Goal: Information Seeking & Learning: Compare options

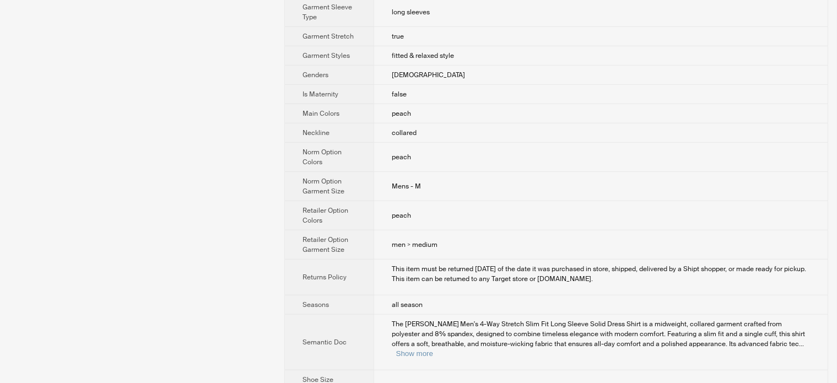
scroll to position [757, 0]
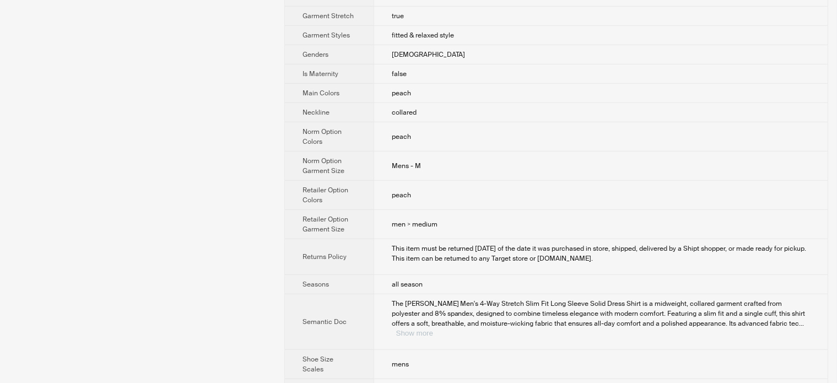
click at [433, 329] on button "Show more" at bounding box center [414, 333] width 37 height 8
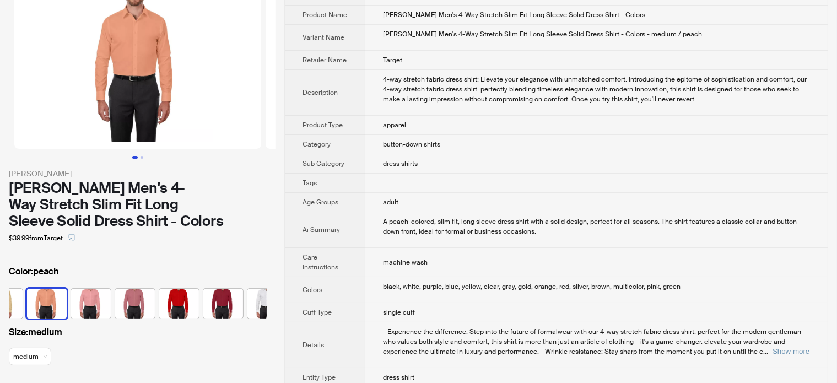
scroll to position [64, 0]
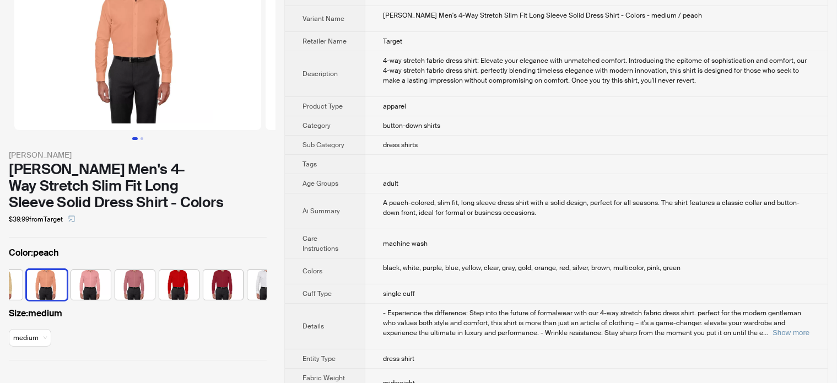
click at [799, 336] on td "- Experience the difference: Step into the future of formalwear with our 4-way …" at bounding box center [596, 327] width 462 height 46
click at [798, 336] on td "- Experience the difference: Step into the future of formalwear with our 4-way …" at bounding box center [596, 327] width 462 height 46
click at [796, 332] on button "Show more" at bounding box center [790, 332] width 37 height 8
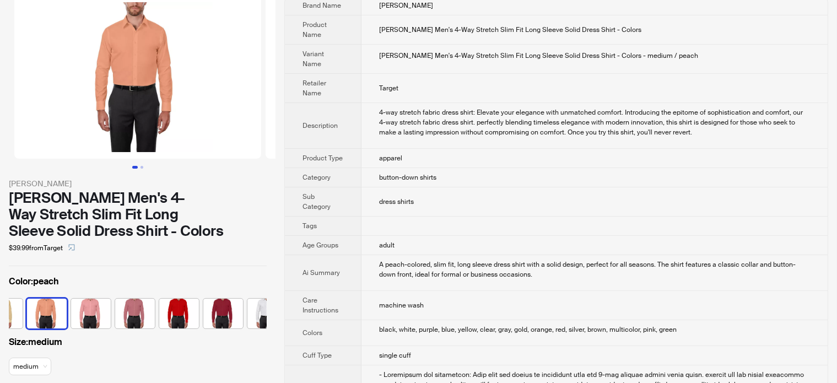
scroll to position [110, 0]
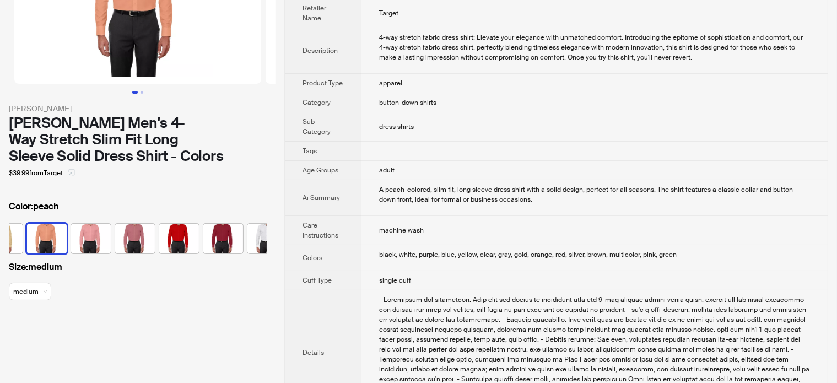
click at [71, 173] on button "button" at bounding box center [72, 173] width 18 height 18
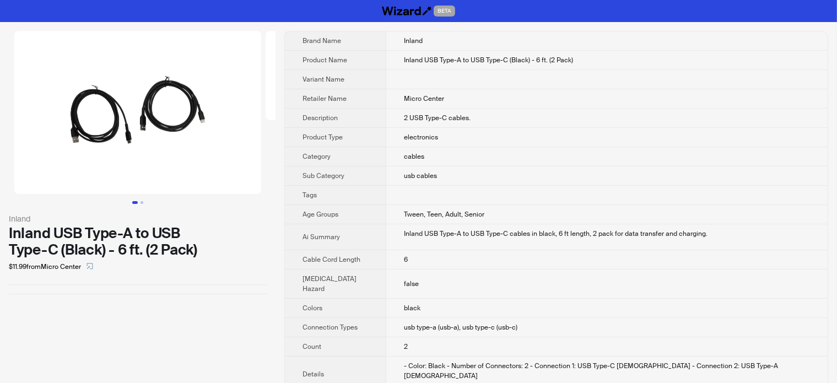
scroll to position [0, 140]
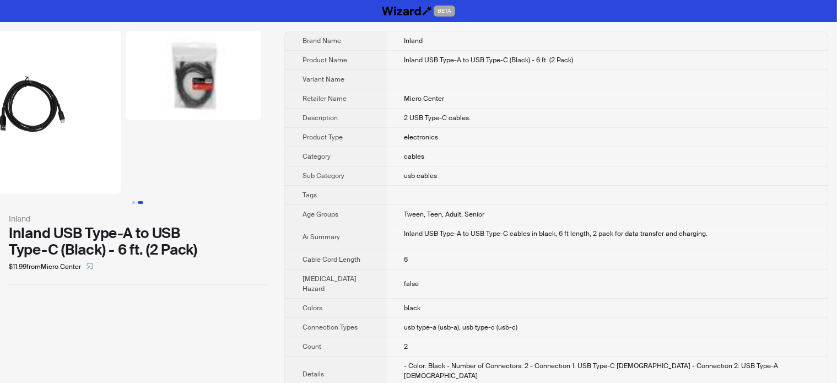
drag, startPoint x: 212, startPoint y: 147, endPoint x: 50, endPoint y: 181, distance: 166.0
drag, startPoint x: 91, startPoint y: 144, endPoint x: 392, endPoint y: 64, distance: 311.8
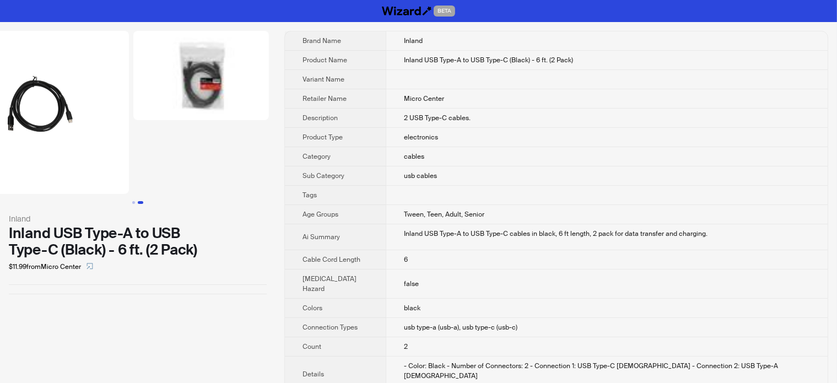
scroll to position [0, 140]
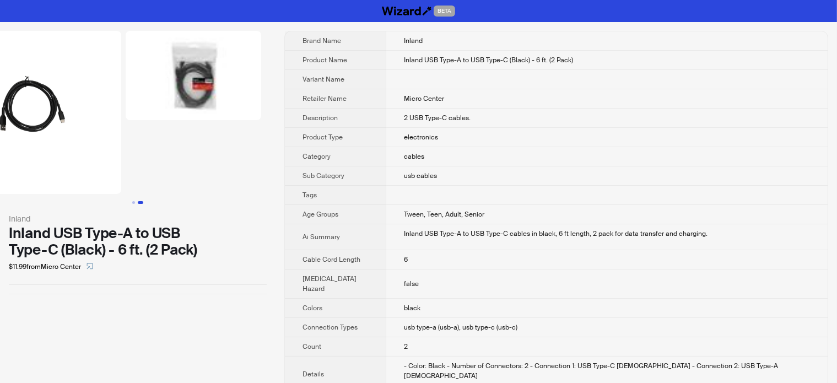
drag, startPoint x: 214, startPoint y: 156, endPoint x: 51, endPoint y: 168, distance: 164.1
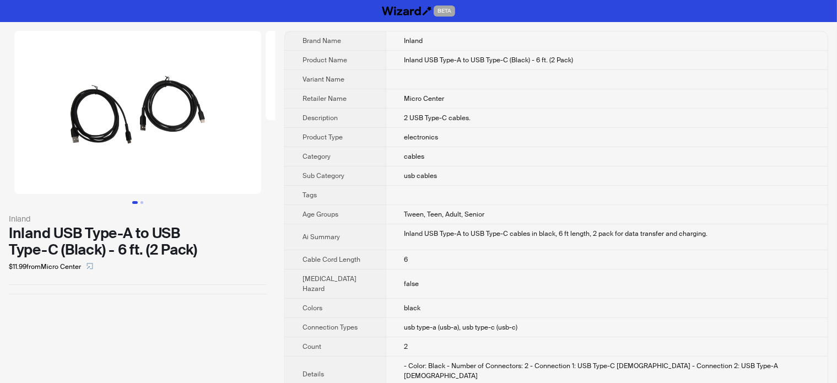
drag, startPoint x: 127, startPoint y: 139, endPoint x: 275, endPoint y: 143, distance: 148.8
click at [166, 143] on img at bounding box center [137, 112] width 247 height 163
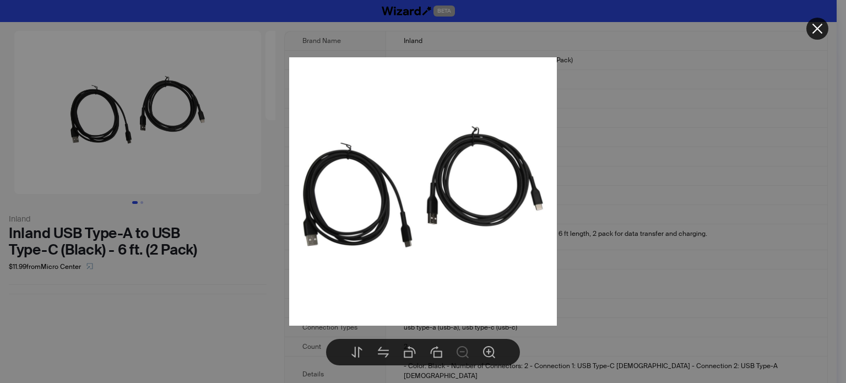
click at [162, 293] on div at bounding box center [423, 191] width 846 height 383
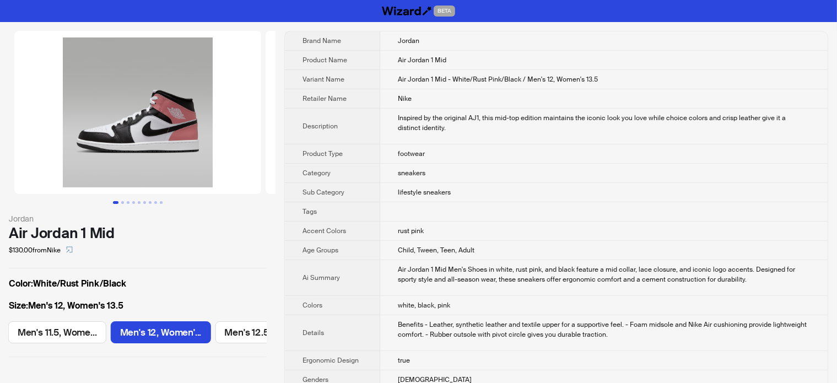
scroll to position [0, 1041]
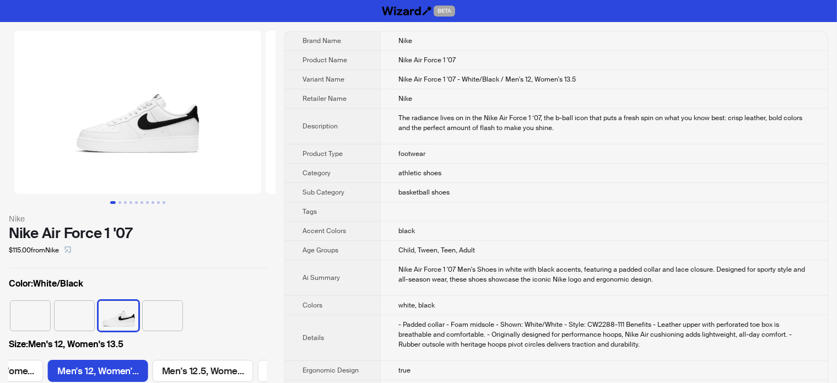
scroll to position [0, 1783]
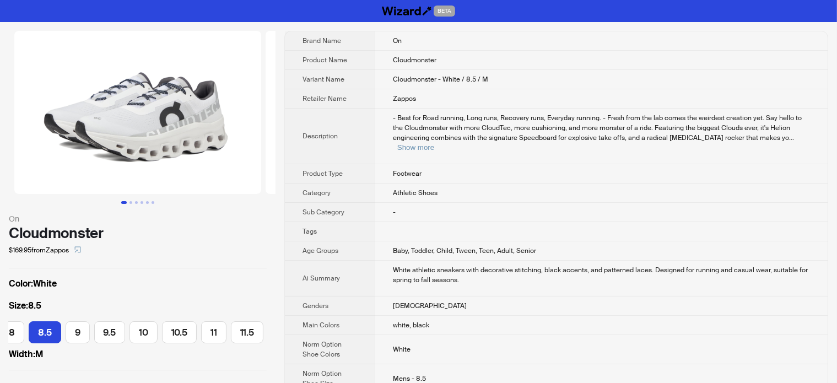
scroll to position [0, 74]
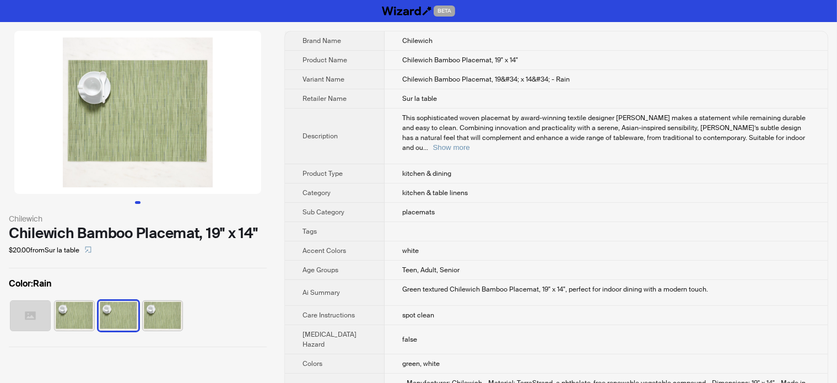
drag, startPoint x: 143, startPoint y: 149, endPoint x: 0, endPoint y: 141, distance: 143.5
click at [0, 141] on li at bounding box center [137, 112] width 275 height 163
drag, startPoint x: 174, startPoint y: 147, endPoint x: 51, endPoint y: 149, distance: 122.9
click at [58, 144] on img at bounding box center [137, 112] width 247 height 163
click at [69, 294] on div "Color : Rain" at bounding box center [138, 307] width 258 height 61
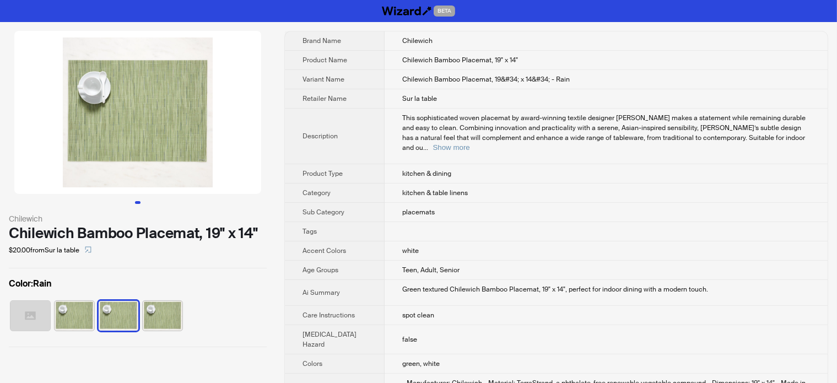
click at [80, 304] on img at bounding box center [75, 316] width 40 height 30
click at [117, 321] on img at bounding box center [119, 316] width 40 height 30
click at [170, 306] on img at bounding box center [163, 316] width 40 height 30
click at [88, 320] on img at bounding box center [75, 316] width 40 height 30
click at [24, 315] on img at bounding box center [30, 316] width 40 height 30
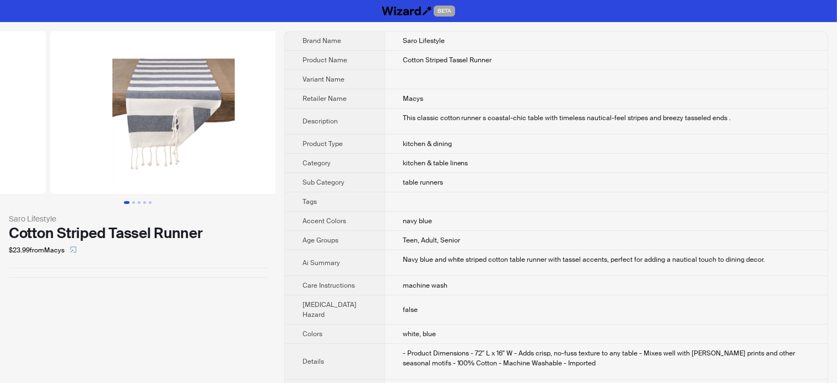
drag, startPoint x: 159, startPoint y: 141, endPoint x: 29, endPoint y: 178, distance: 134.8
click at [30, 176] on ul at bounding box center [137, 112] width 275 height 163
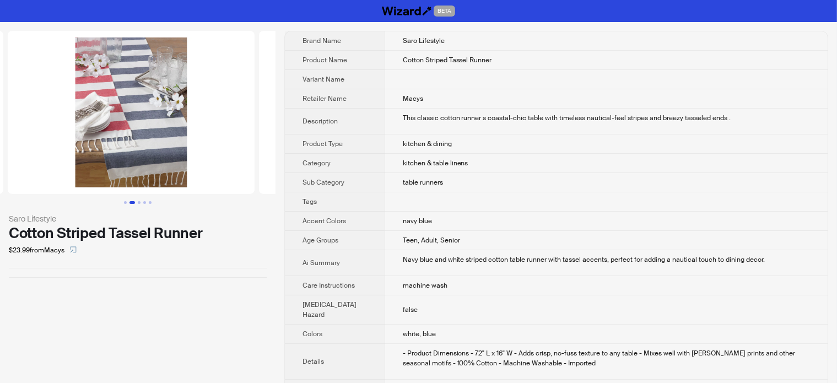
drag, startPoint x: 12, startPoint y: 147, endPoint x: 0, endPoint y: 147, distance: 11.6
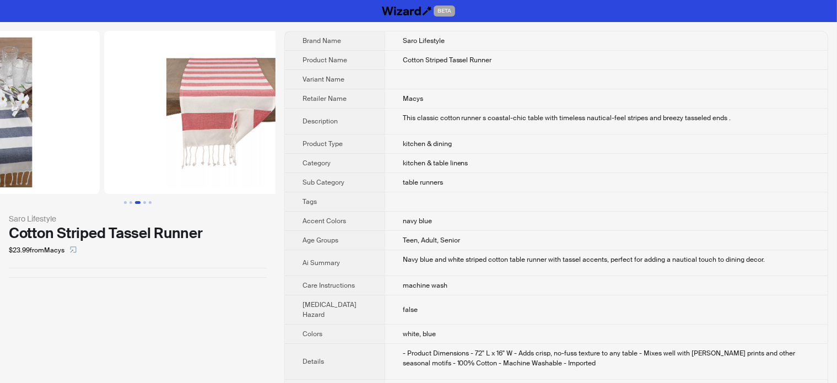
drag, startPoint x: 112, startPoint y: 138, endPoint x: 94, endPoint y: 139, distance: 17.6
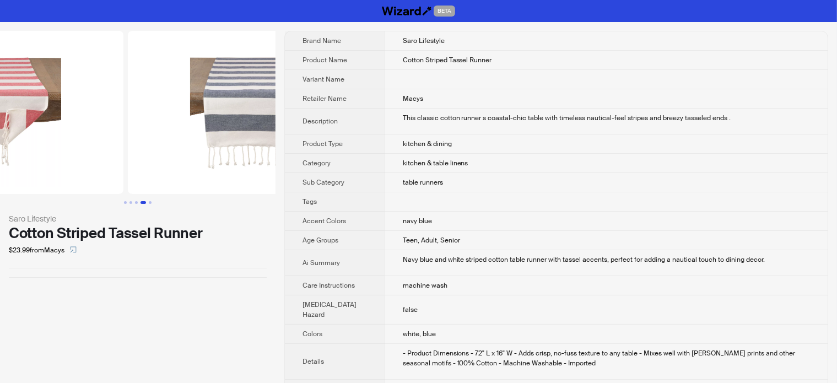
drag, startPoint x: 181, startPoint y: 150, endPoint x: 87, endPoint y: 143, distance: 93.9
click at [89, 143] on img at bounding box center [0, 112] width 247 height 163
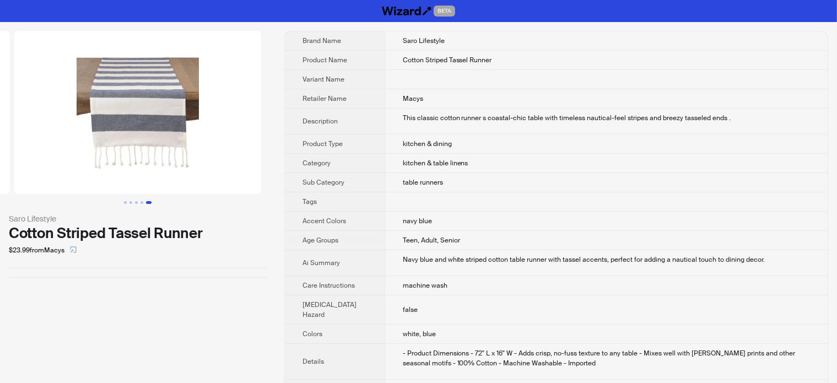
drag, startPoint x: 121, startPoint y: 154, endPoint x: 93, endPoint y: 154, distance: 28.1
click at [77, 161] on img at bounding box center [137, 112] width 247 height 163
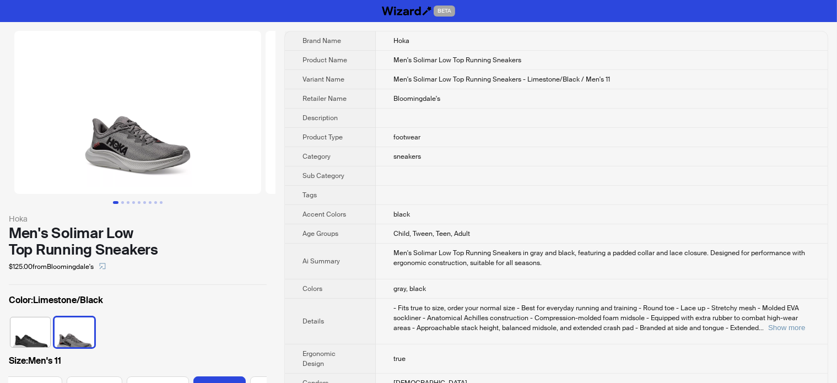
scroll to position [0, 461]
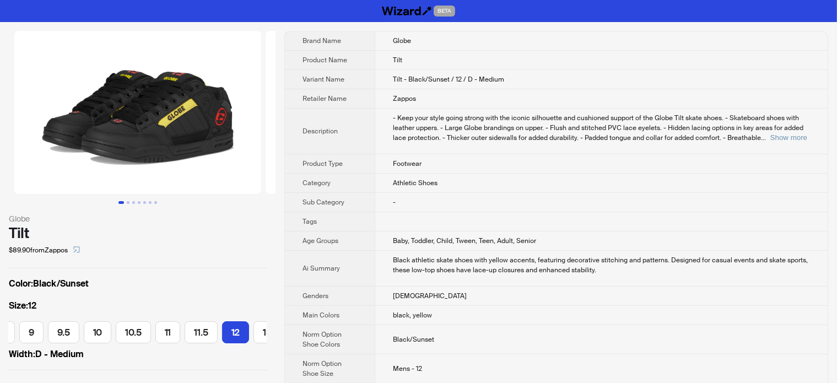
scroll to position [0, 218]
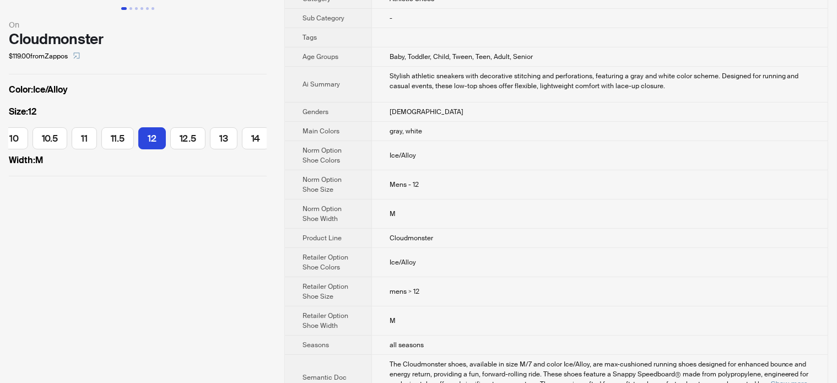
scroll to position [213, 0]
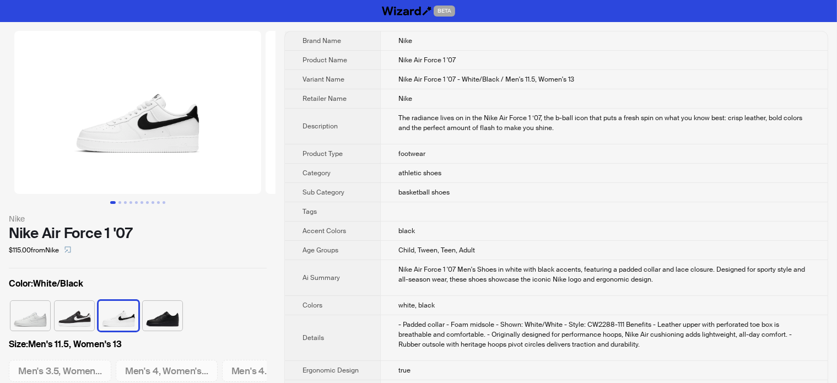
scroll to position [0, 1677]
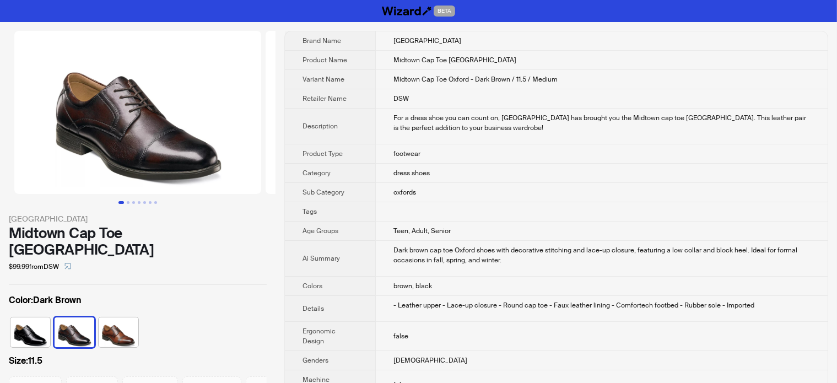
scroll to position [0, 58]
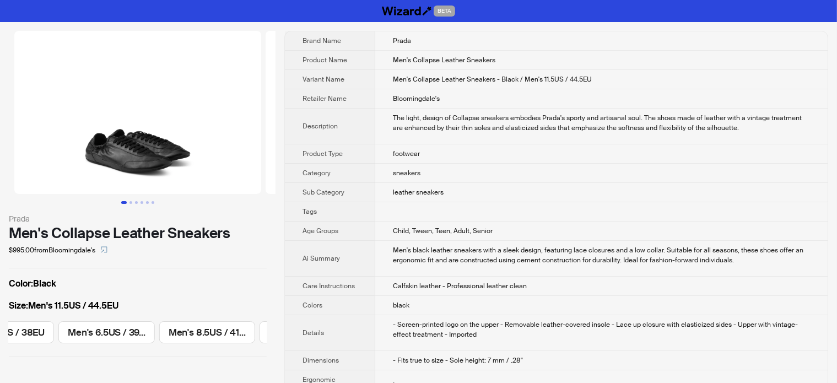
scroll to position [0, 1078]
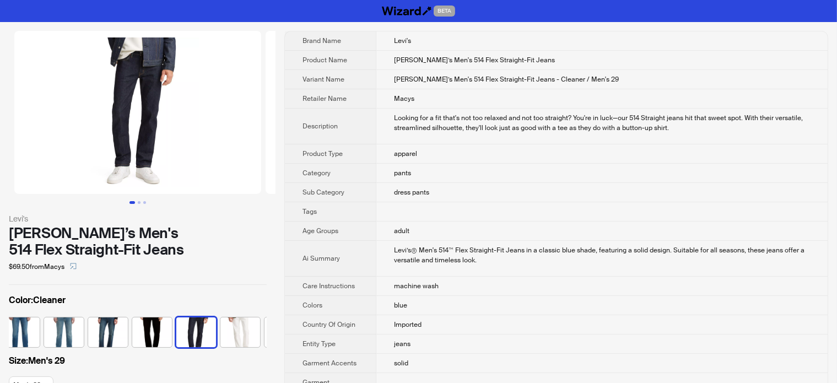
scroll to position [0, 95]
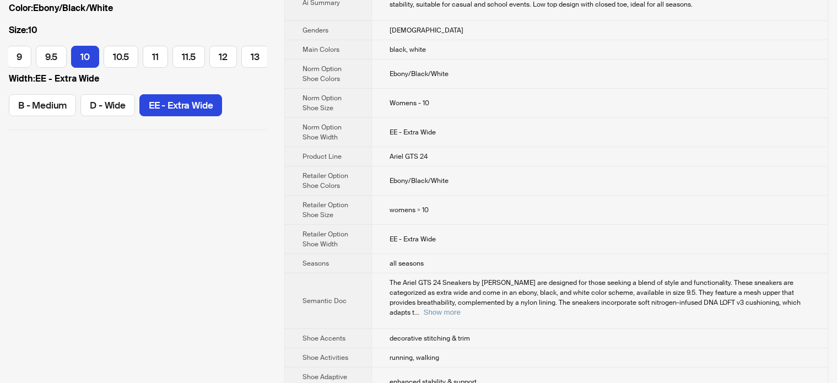
scroll to position [55, 0]
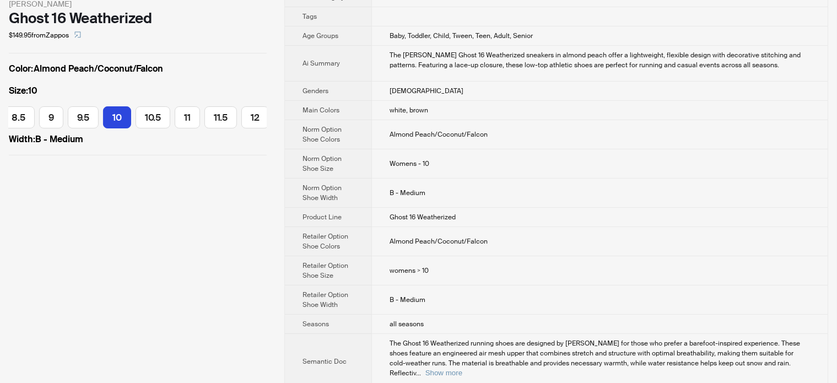
scroll to position [275, 0]
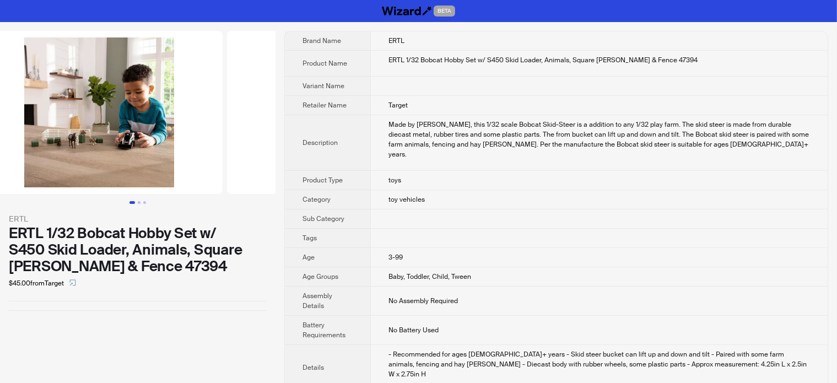
drag, startPoint x: 204, startPoint y: 145, endPoint x: 10, endPoint y: 170, distance: 195.0
click at [10, 170] on ul at bounding box center [137, 112] width 275 height 163
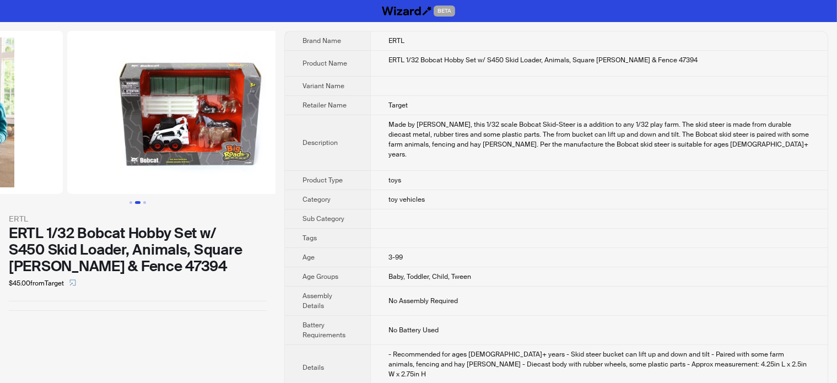
drag, startPoint x: 161, startPoint y: 153, endPoint x: 7, endPoint y: 182, distance: 157.0
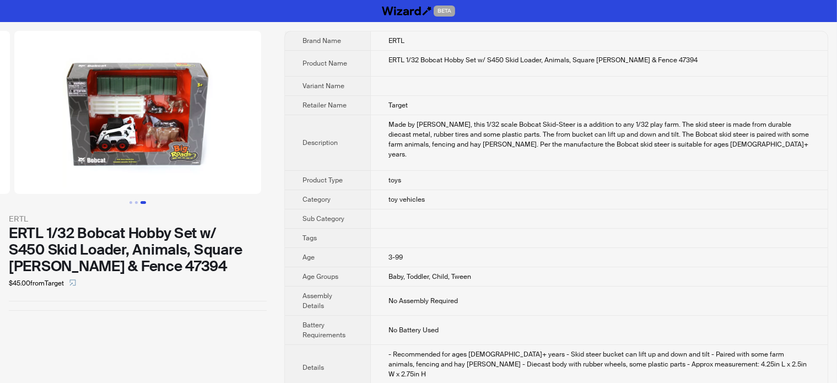
drag, startPoint x: 148, startPoint y: 150, endPoint x: 40, endPoint y: 156, distance: 108.2
click at [40, 156] on img at bounding box center [137, 112] width 247 height 163
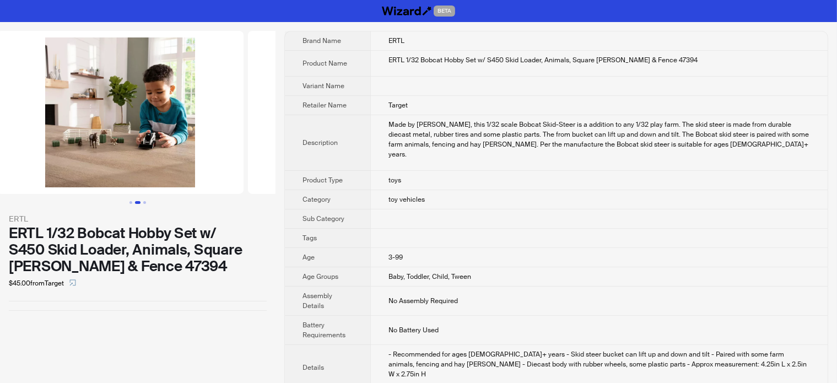
drag, startPoint x: 94, startPoint y: 138, endPoint x: 250, endPoint y: 150, distance: 155.9
click at [250, 150] on img at bounding box center [371, 112] width 247 height 163
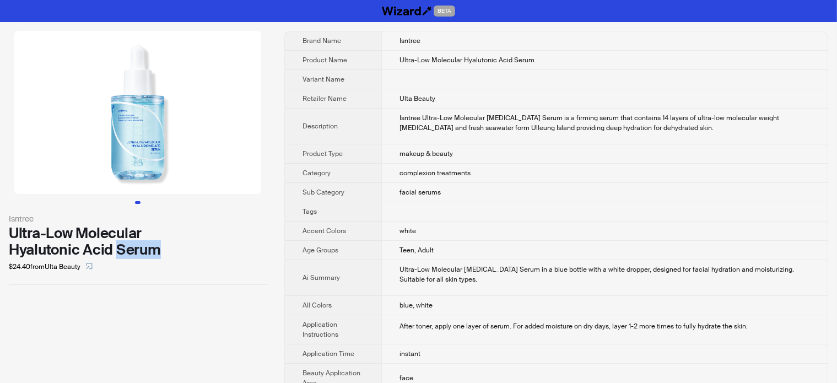
drag, startPoint x: 116, startPoint y: 246, endPoint x: 172, endPoint y: 253, distance: 56.6
click at [172, 253] on div "Ultra-Low Molecular Hyalutonic Acid Serum" at bounding box center [138, 241] width 258 height 33
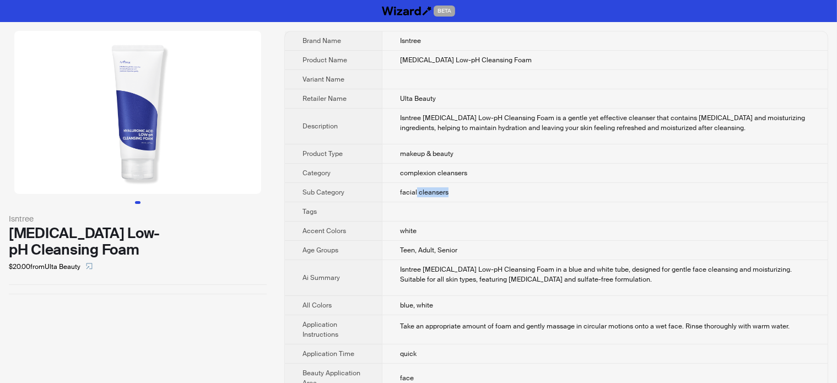
drag, startPoint x: 404, startPoint y: 188, endPoint x: 447, endPoint y: 191, distance: 43.0
click at [447, 191] on td "facial cleansers" at bounding box center [605, 192] width 446 height 19
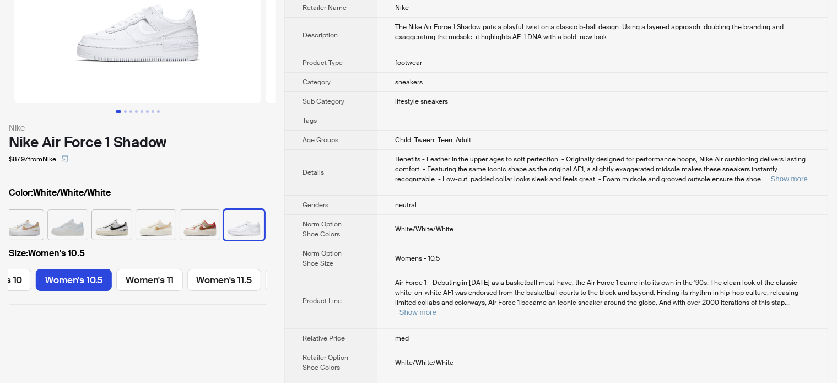
scroll to position [110, 0]
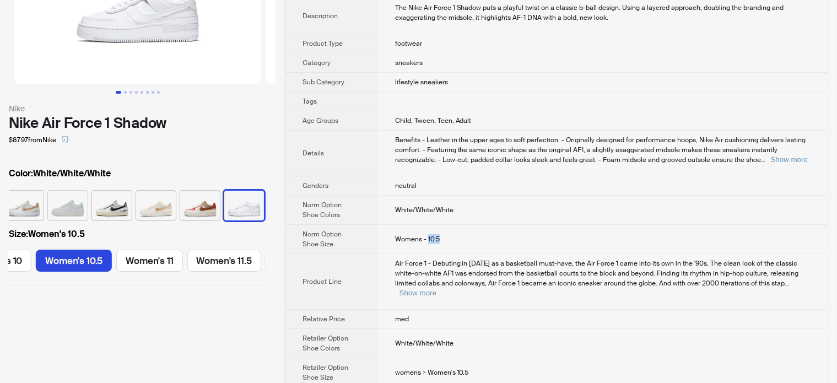
drag, startPoint x: 427, startPoint y: 237, endPoint x: 443, endPoint y: 240, distance: 16.2
click at [443, 240] on td "Womens - 10.5" at bounding box center [602, 239] width 451 height 29
drag, startPoint x: 430, startPoint y: 235, endPoint x: 456, endPoint y: 236, distance: 25.9
click at [430, 235] on span "Womens - 10.5" at bounding box center [417, 239] width 45 height 9
click at [463, 236] on td "Womens - 10.5" at bounding box center [602, 239] width 451 height 29
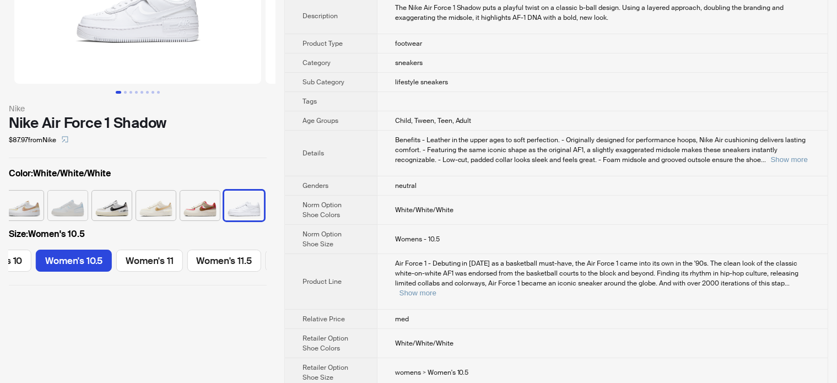
drag, startPoint x: 242, startPoint y: 48, endPoint x: 67, endPoint y: 74, distance: 176.5
click at [175, 50] on ul at bounding box center [137, 2] width 275 height 163
click at [115, 58] on img at bounding box center [137, 2] width 247 height 163
click at [67, 74] on img at bounding box center [137, 2] width 247 height 163
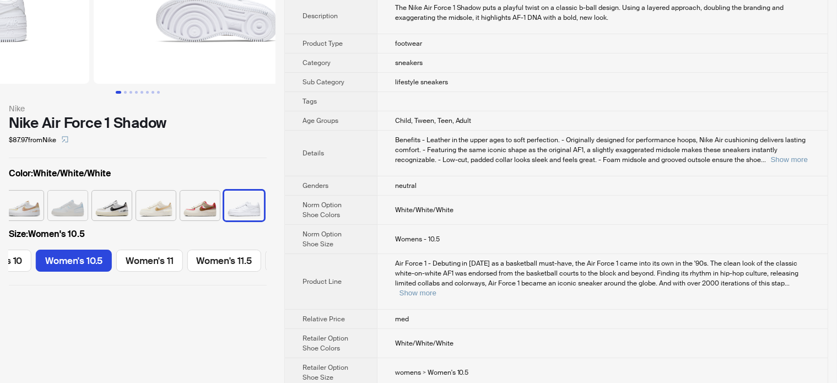
drag, startPoint x: 204, startPoint y: 62, endPoint x: 93, endPoint y: 77, distance: 111.7
click at [93, 77] on ul at bounding box center [137, 2] width 275 height 163
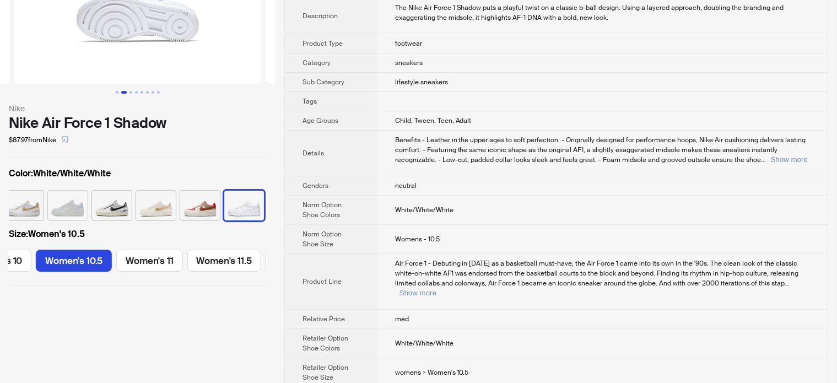
scroll to position [165, 0]
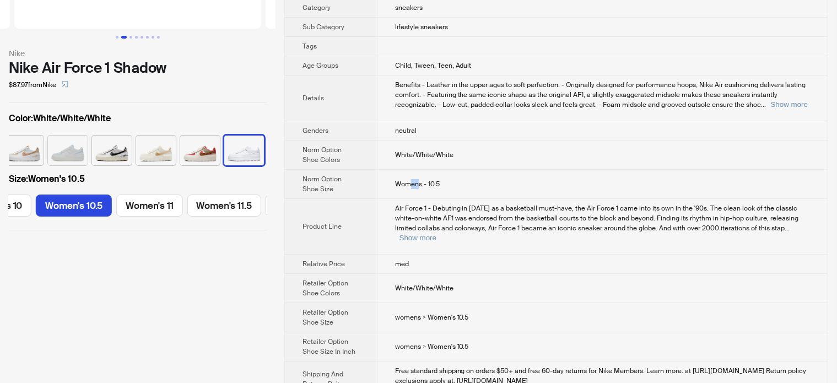
drag, startPoint x: 418, startPoint y: 183, endPoint x: 409, endPoint y: 186, distance: 9.1
click at [409, 186] on span "Womens - 10.5" at bounding box center [417, 184] width 45 height 9
drag, startPoint x: 429, startPoint y: 183, endPoint x: 440, endPoint y: 183, distance: 11.0
click at [440, 183] on td "Womens - 10.5" at bounding box center [602, 184] width 451 height 29
drag, startPoint x: 395, startPoint y: 182, endPoint x: 420, endPoint y: 187, distance: 26.4
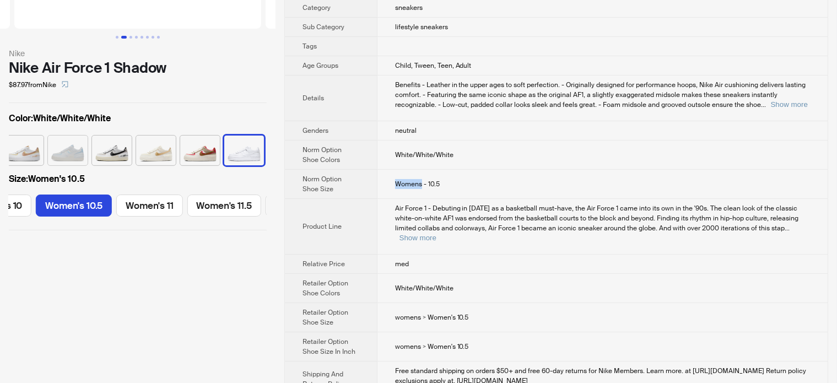
click at [420, 187] on td "Womens - 10.5" at bounding box center [602, 184] width 451 height 29
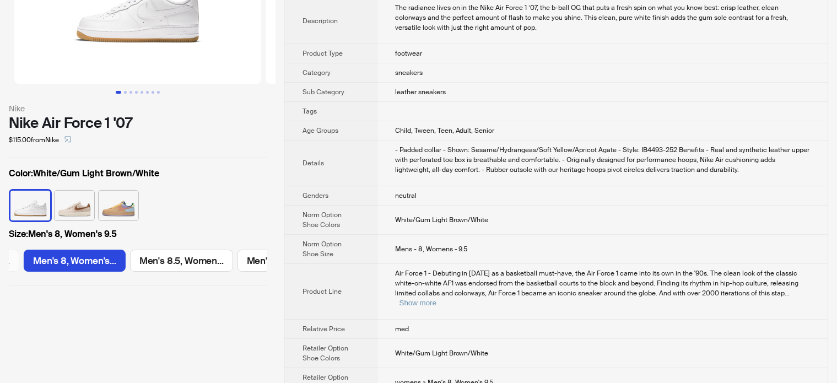
scroll to position [165, 0]
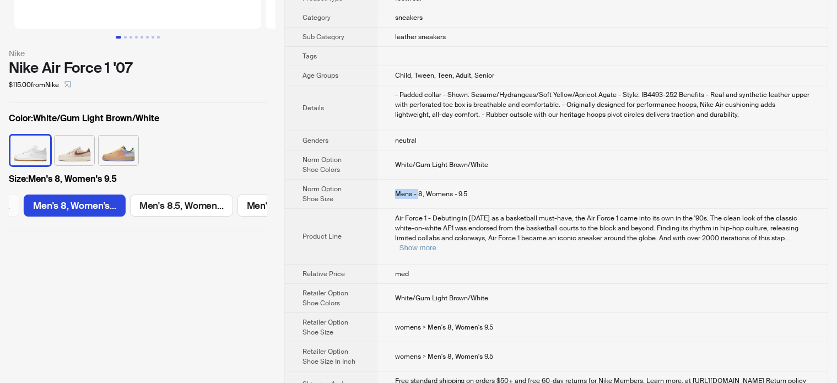
drag, startPoint x: 394, startPoint y: 188, endPoint x: 419, endPoint y: 188, distance: 24.8
click at [419, 188] on td "Mens - 8, Womens - 9.5" at bounding box center [602, 194] width 451 height 29
click at [419, 190] on span "Mens - 8, Womens - 9.5" at bounding box center [431, 194] width 73 height 9
drag, startPoint x: 437, startPoint y: 190, endPoint x: 471, endPoint y: 193, distance: 33.8
click at [471, 193] on td "Mens - 8, Womens - 9.5" at bounding box center [602, 194] width 451 height 29
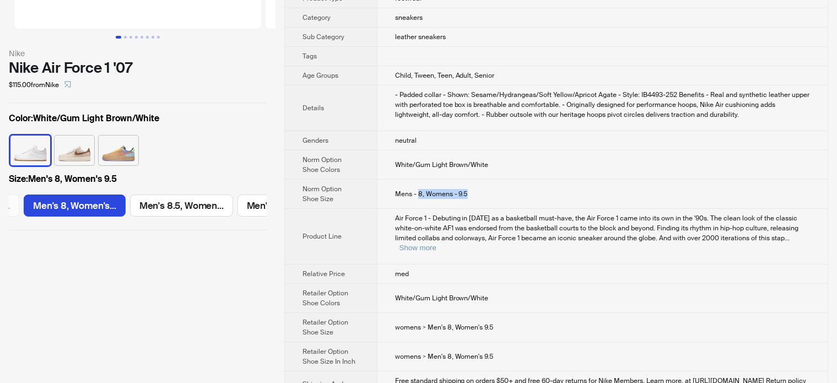
drag, startPoint x: 419, startPoint y: 191, endPoint x: 465, endPoint y: 191, distance: 46.3
click at [465, 191] on span "Mens - 8, Womens - 9.5" at bounding box center [431, 194] width 73 height 9
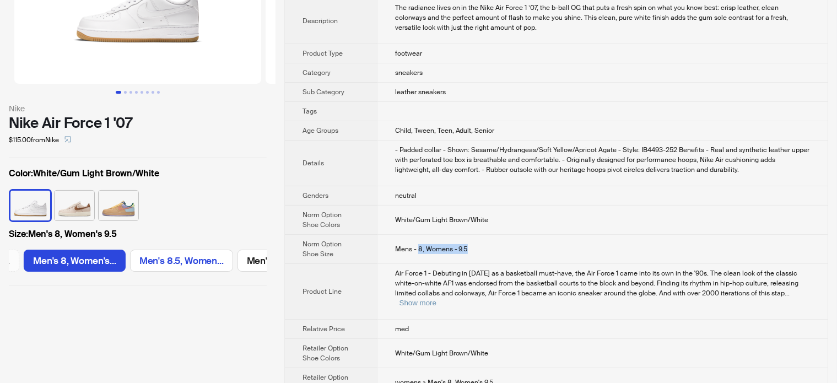
scroll to position [55, 0]
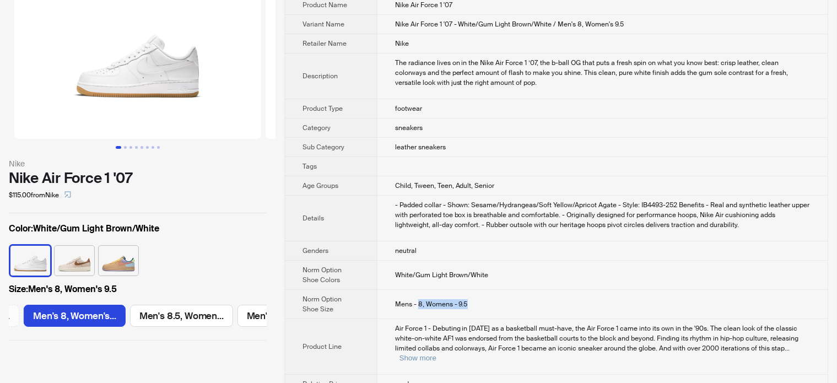
drag, startPoint x: 179, startPoint y: 94, endPoint x: 42, endPoint y: 106, distance: 137.8
click at [44, 105] on img at bounding box center [137, 57] width 247 height 163
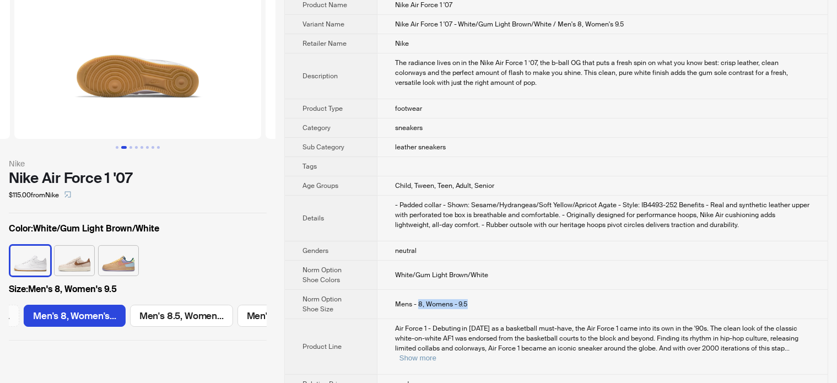
drag, startPoint x: 199, startPoint y: 99, endPoint x: 28, endPoint y: 109, distance: 171.7
click at [0, 116] on ul at bounding box center [137, 57] width 275 height 163
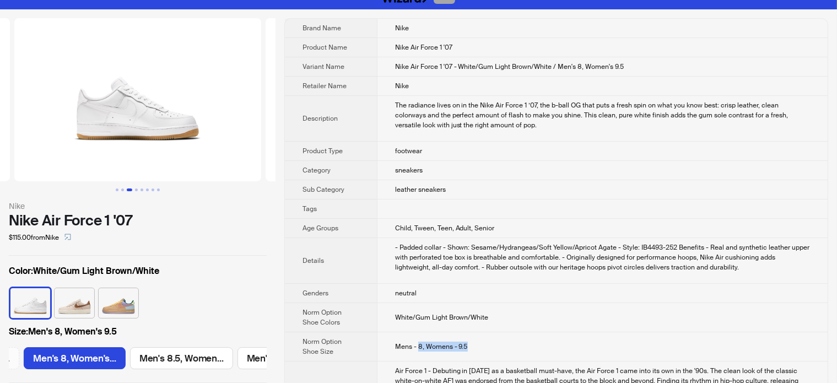
scroll to position [4, 0]
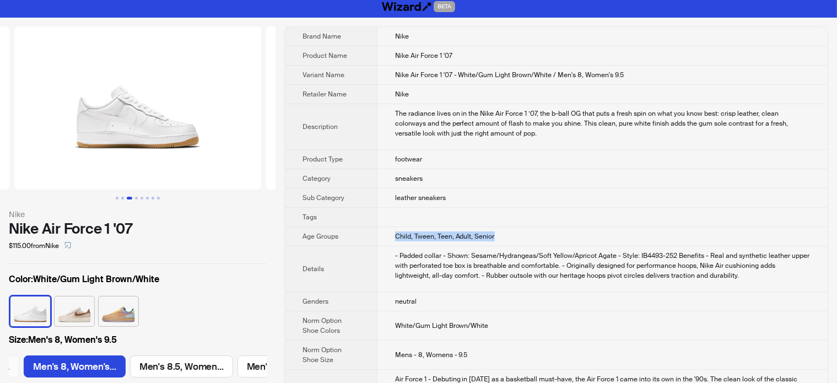
drag, startPoint x: 388, startPoint y: 237, endPoint x: 503, endPoint y: 237, distance: 114.1
click at [503, 237] on td "Child, Tween, Teen, Adult, Senior" at bounding box center [602, 236] width 451 height 19
click at [502, 218] on td at bounding box center [602, 217] width 451 height 19
click at [421, 233] on span "Child, Tween, Teen, Adult, Senior" at bounding box center [445, 236] width 100 height 9
click at [417, 234] on span "Child, Tween, Teen, Adult, Senior" at bounding box center [445, 236] width 100 height 9
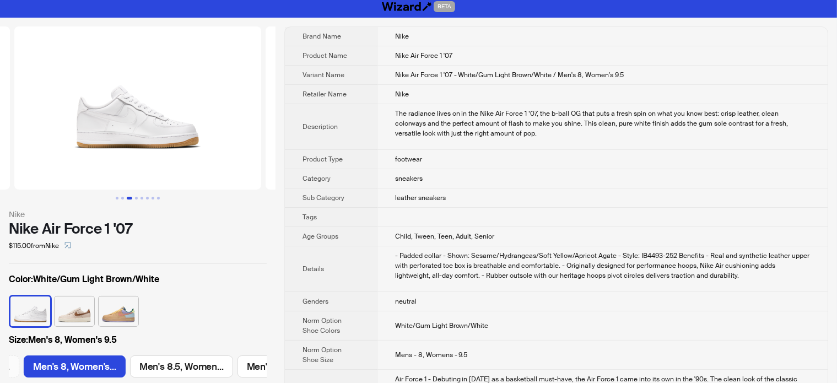
click at [402, 236] on span "Child, Tween, Teen, Adult, Senior" at bounding box center [445, 236] width 100 height 9
click at [450, 235] on span "Child, Tween, Teen, Adult, Senior" at bounding box center [445, 236] width 100 height 9
click at [478, 235] on span "Child, Tween, Teen, Adult, Senior" at bounding box center [445, 236] width 100 height 9
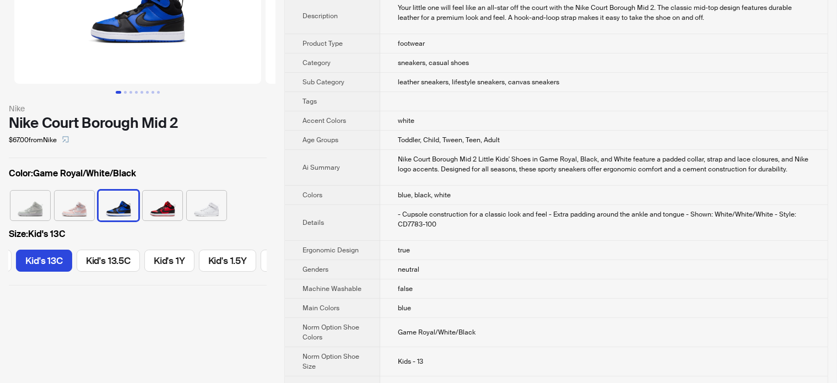
scroll to position [0, 40]
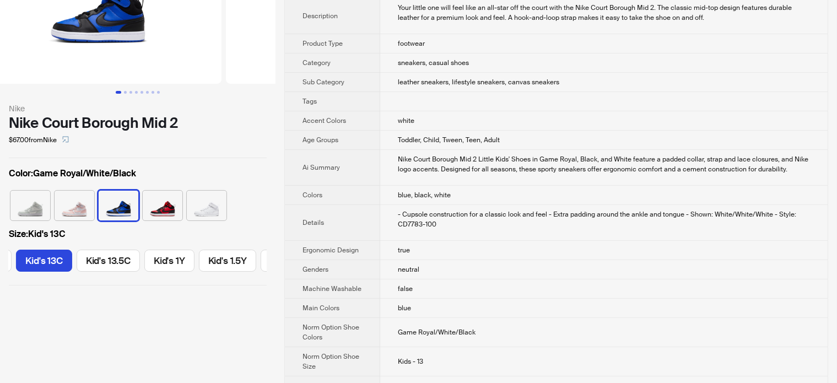
drag, startPoint x: 187, startPoint y: 41, endPoint x: 113, endPoint y: 49, distance: 74.2
click at [117, 46] on img at bounding box center [98, 2] width 247 height 163
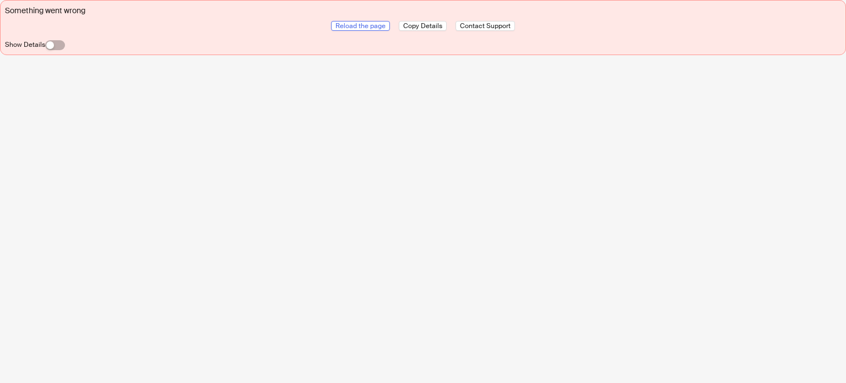
click at [361, 26] on span "Reload the page" at bounding box center [361, 25] width 50 height 9
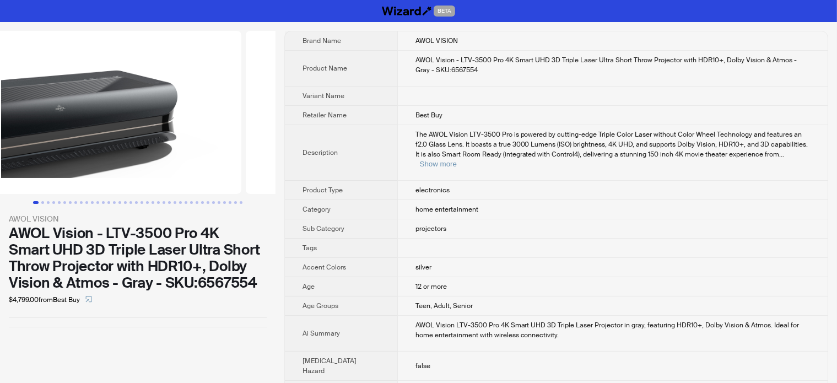
drag, startPoint x: 238, startPoint y: 129, endPoint x: 8, endPoint y: 152, distance: 230.8
click at [8, 152] on ul at bounding box center [137, 112] width 275 height 163
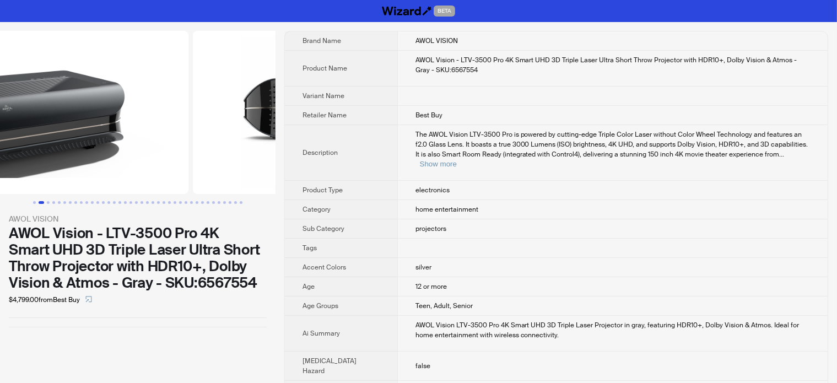
drag, startPoint x: 238, startPoint y: 105, endPoint x: 128, endPoint y: 106, distance: 110.2
click at [101, 127] on ul at bounding box center [137, 112] width 275 height 163
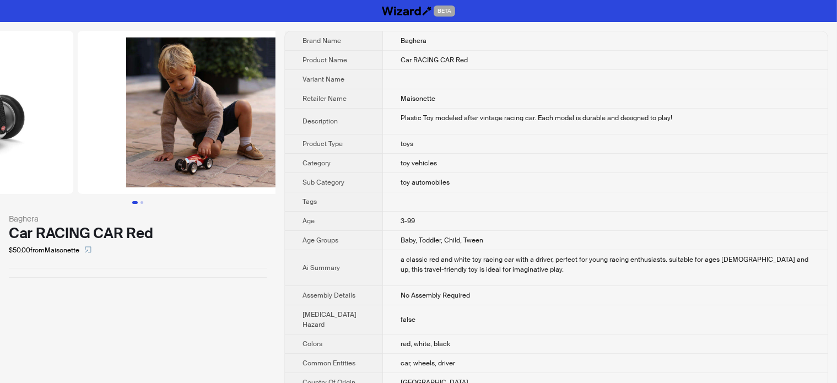
drag, startPoint x: 225, startPoint y: 120, endPoint x: 31, endPoint y: 144, distance: 195.4
click at [31, 144] on ul at bounding box center [137, 112] width 275 height 163
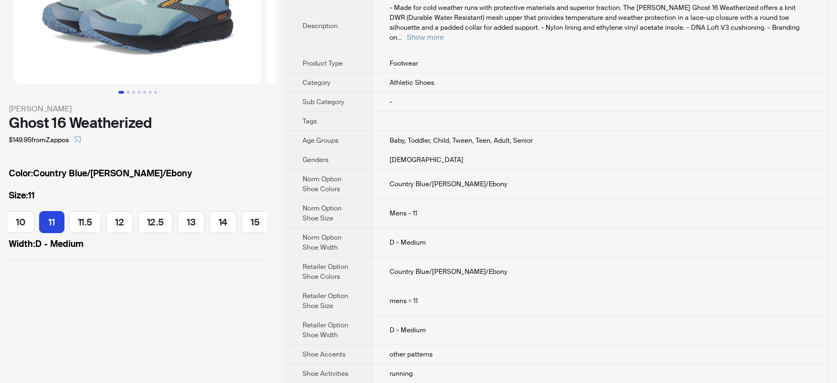
scroll to position [165, 0]
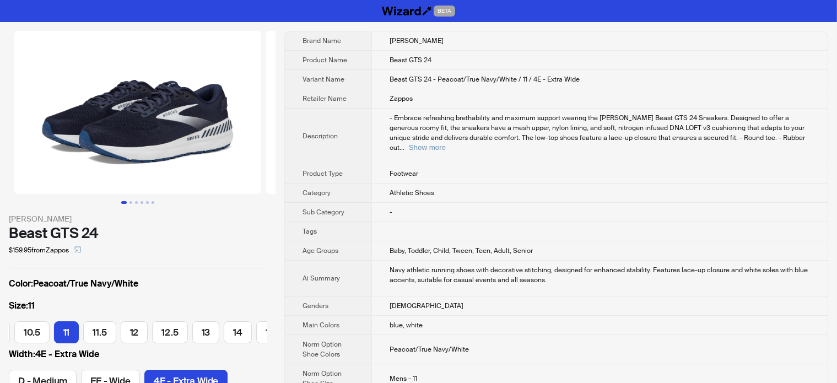
scroll to position [0, 183]
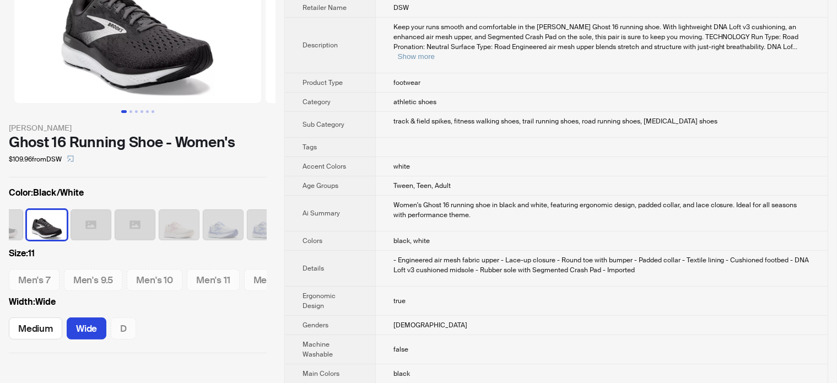
scroll to position [110, 0]
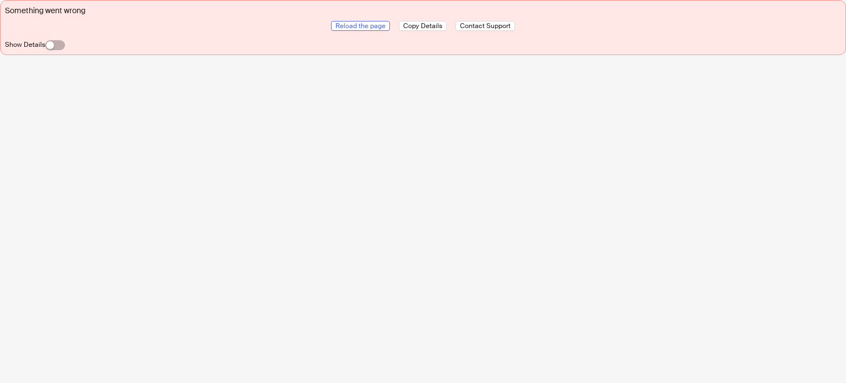
click at [342, 25] on span "Reload the page" at bounding box center [361, 25] width 50 height 9
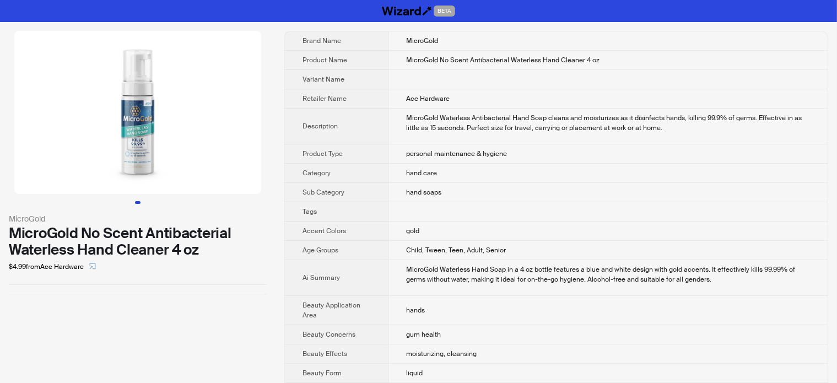
drag, startPoint x: 243, startPoint y: 112, endPoint x: 84, endPoint y: 118, distance: 158.8
click at [89, 116] on img at bounding box center [137, 112] width 247 height 163
drag, startPoint x: 119, startPoint y: 120, endPoint x: 388, endPoint y: 10, distance: 290.2
click at [264, 108] on li at bounding box center [137, 112] width 275 height 163
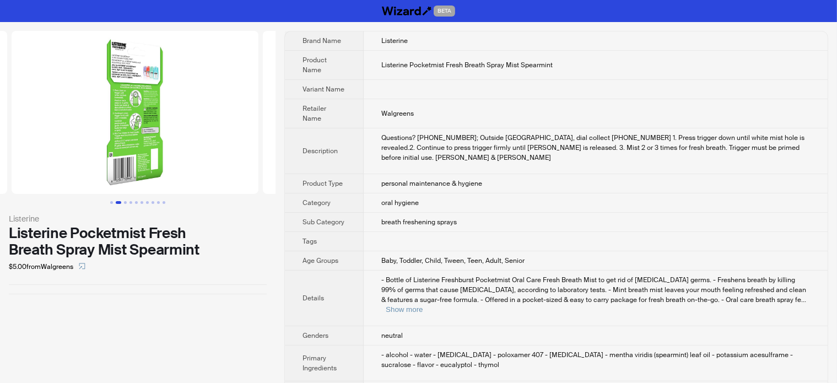
drag, startPoint x: 173, startPoint y: 137, endPoint x: 7, endPoint y: 141, distance: 166.4
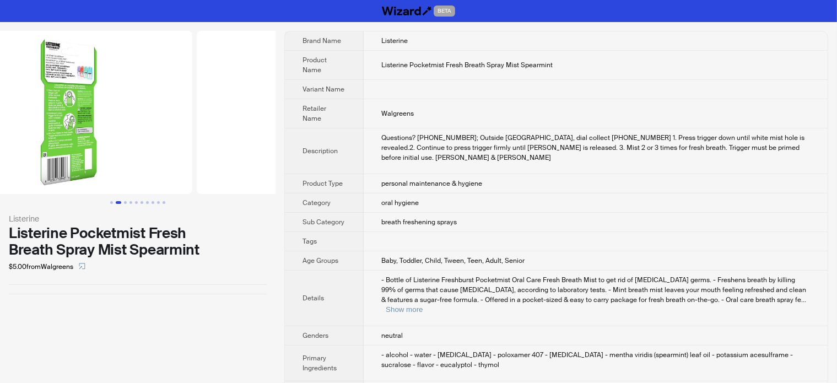
drag, startPoint x: 138, startPoint y: 116, endPoint x: 0, endPoint y: 125, distance: 138.0
click at [0, 125] on img at bounding box center [68, 112] width 247 height 163
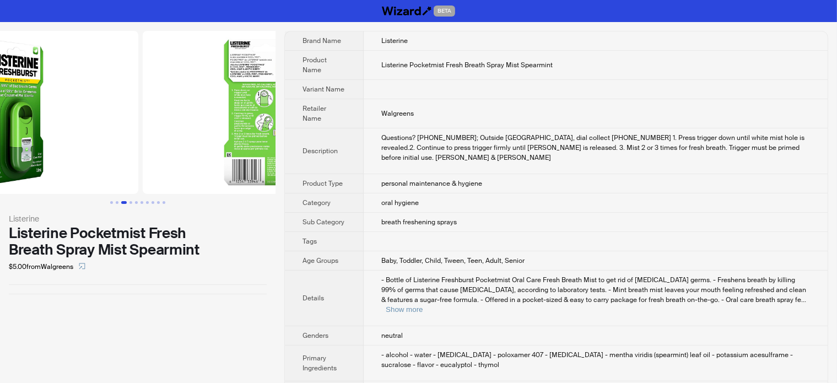
drag, startPoint x: 93, startPoint y: 125, endPoint x: 51, endPoint y: 129, distance: 42.1
click at [53, 127] on img at bounding box center [14, 112] width 247 height 163
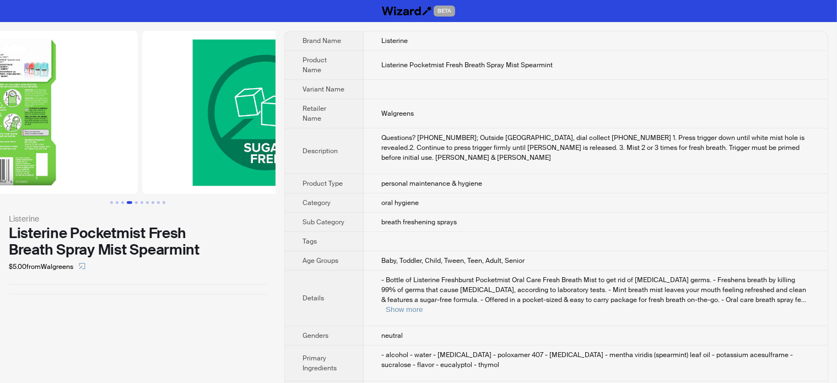
drag, startPoint x: 71, startPoint y: 121, endPoint x: 36, endPoint y: 121, distance: 34.7
click at [36, 121] on img at bounding box center [14, 112] width 247 height 163
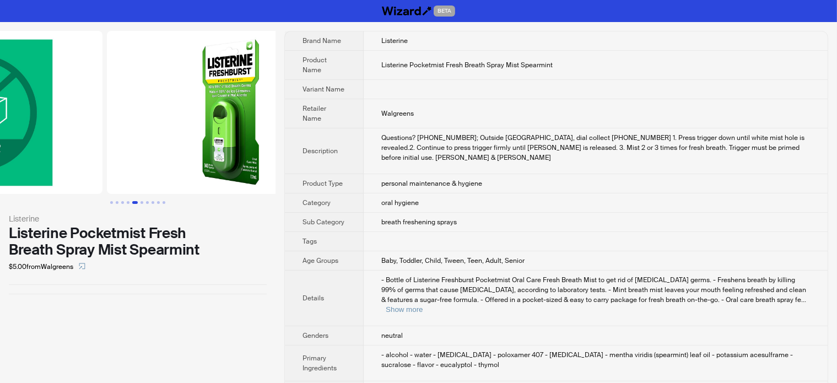
drag, startPoint x: 94, startPoint y: 116, endPoint x: 23, endPoint y: 118, distance: 71.7
